Goal: Task Accomplishment & Management: Complete application form

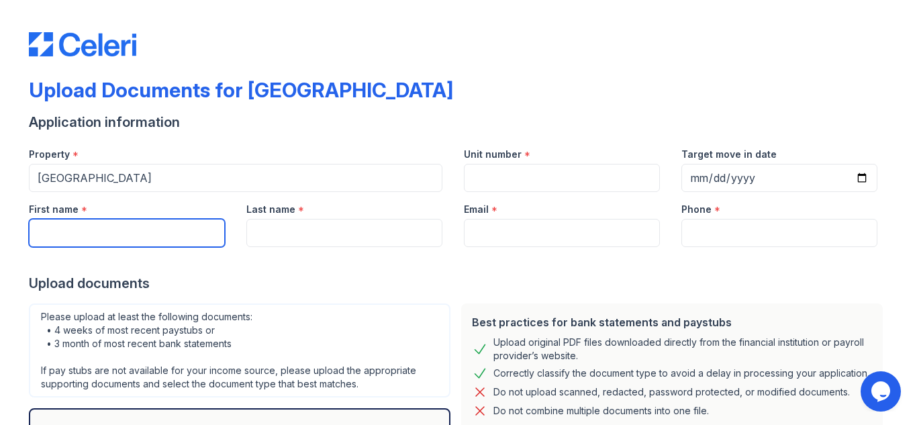
click at [112, 234] on input "First name" at bounding box center [127, 233] width 196 height 28
type input "[PERSON_NAME]"
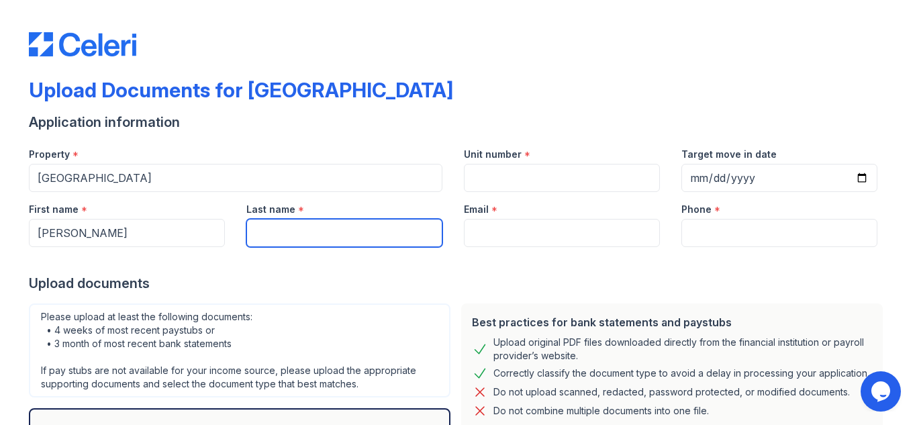
type input "[PERSON_NAME]"
type input "[EMAIL_ADDRESS][DOMAIN_NAME]"
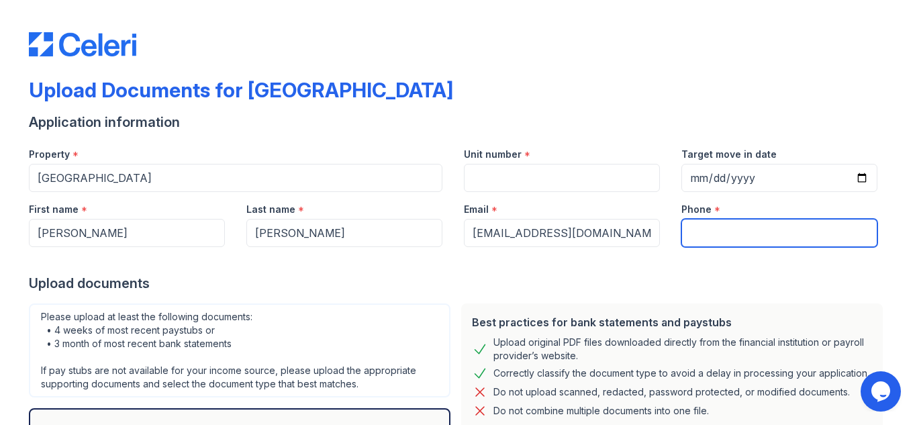
type input "5037379802"
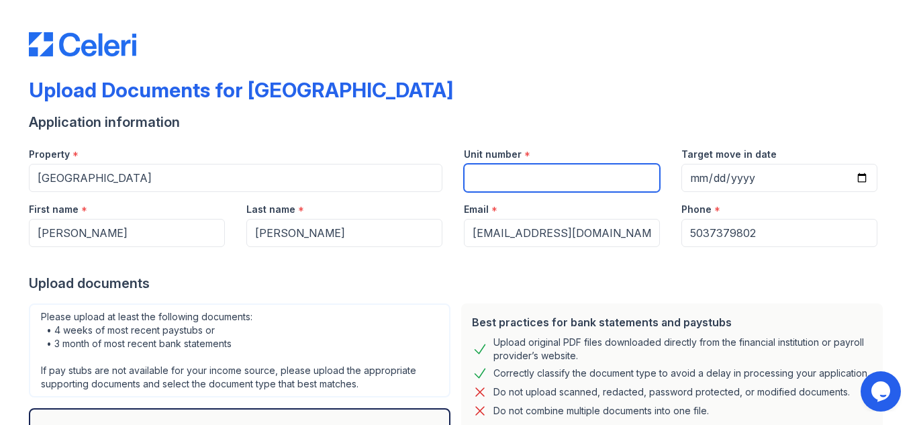
click at [485, 170] on input "Unit number" at bounding box center [562, 178] width 196 height 28
type input "1105"
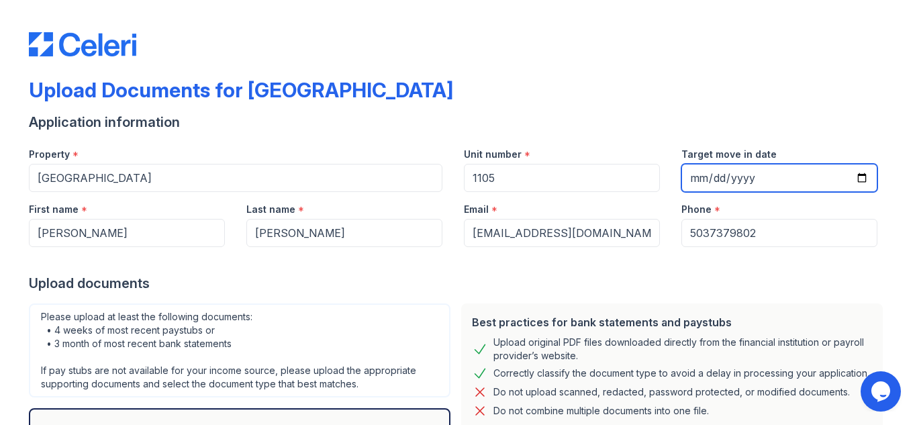
click at [686, 177] on input "Target move in date" at bounding box center [779, 178] width 196 height 28
click at [860, 181] on input "Target move in date" at bounding box center [779, 178] width 196 height 28
type input "[DATE]"
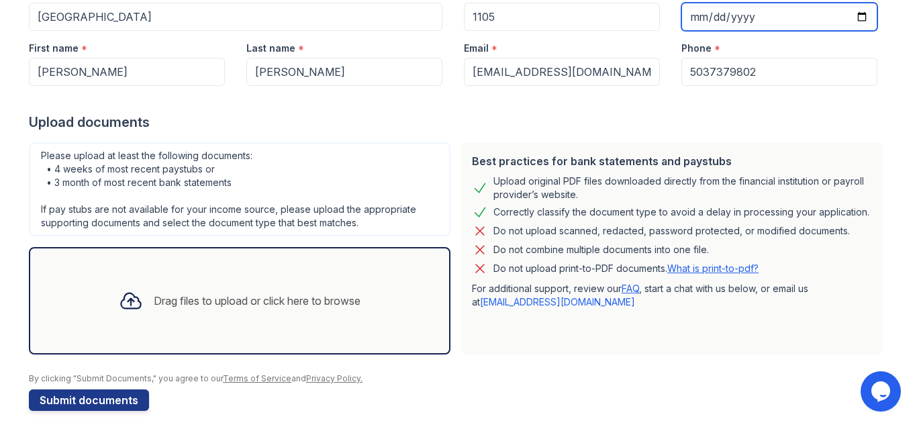
scroll to position [174, 0]
